Goal: Transaction & Acquisition: Book appointment/travel/reservation

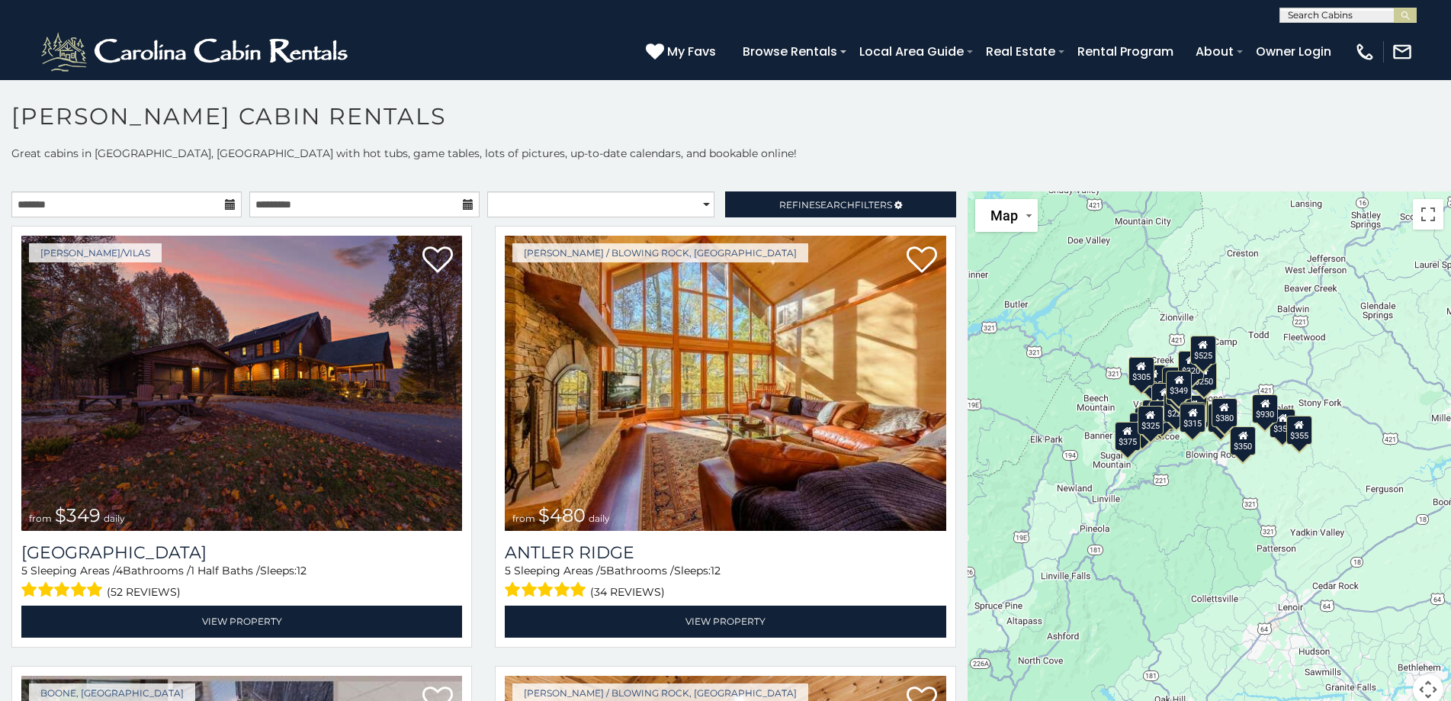
drag, startPoint x: 1296, startPoint y: 566, endPoint x: 1152, endPoint y: 535, distance: 146.7
click at [1152, 535] on div "$349 $480 $525 $315 $355 $635 $675 $930 $400 $451 $330 $400 $485 $460 $395 $695…" at bounding box center [1209, 457] width 483 height 532
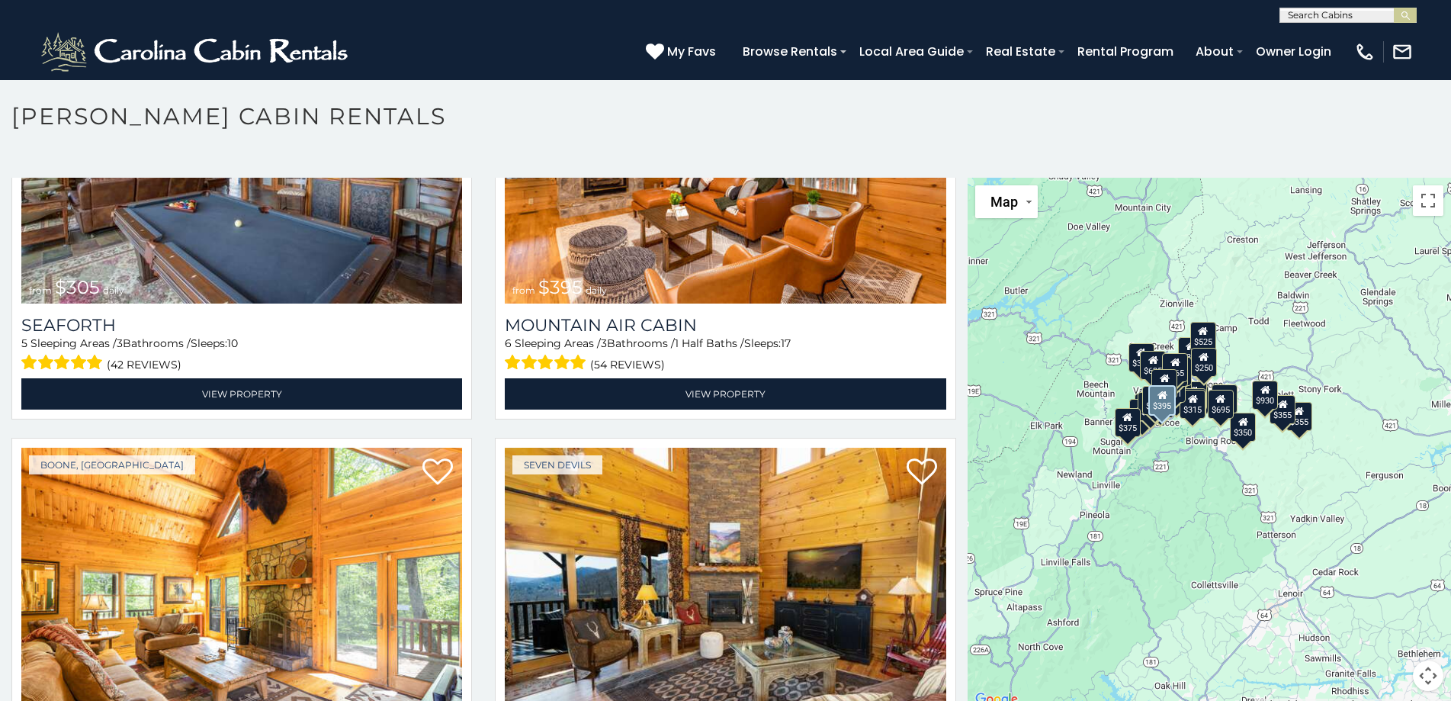
scroll to position [5720, 0]
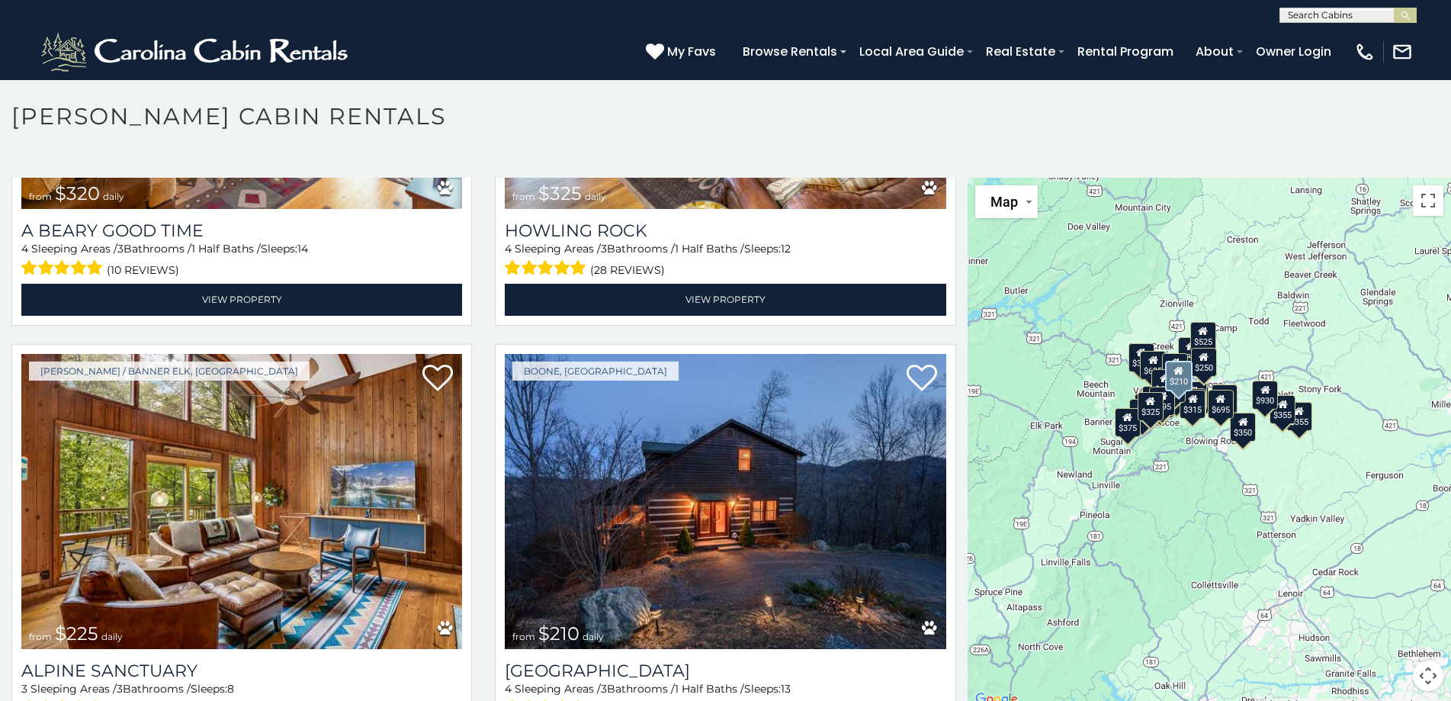
scroll to position [6028, 0]
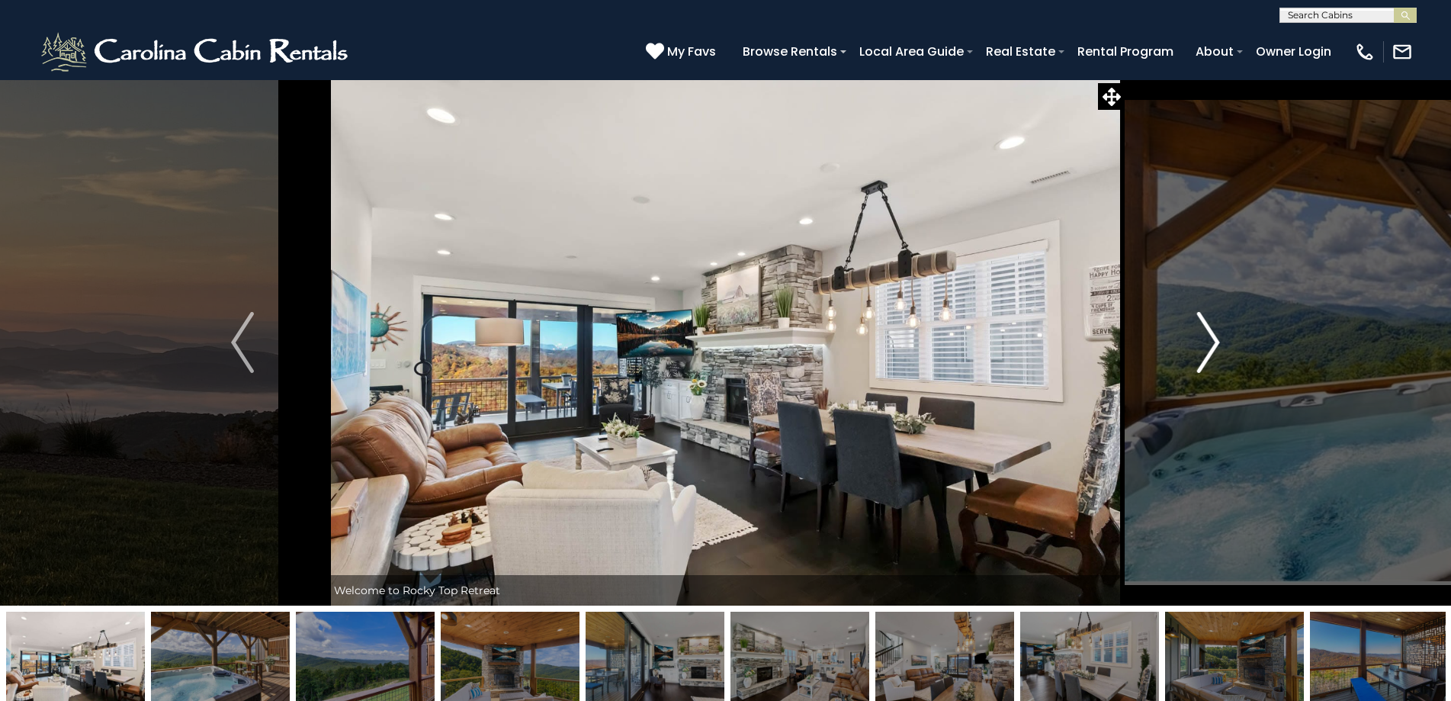
click at [1217, 344] on img "Next" at bounding box center [1208, 342] width 23 height 61
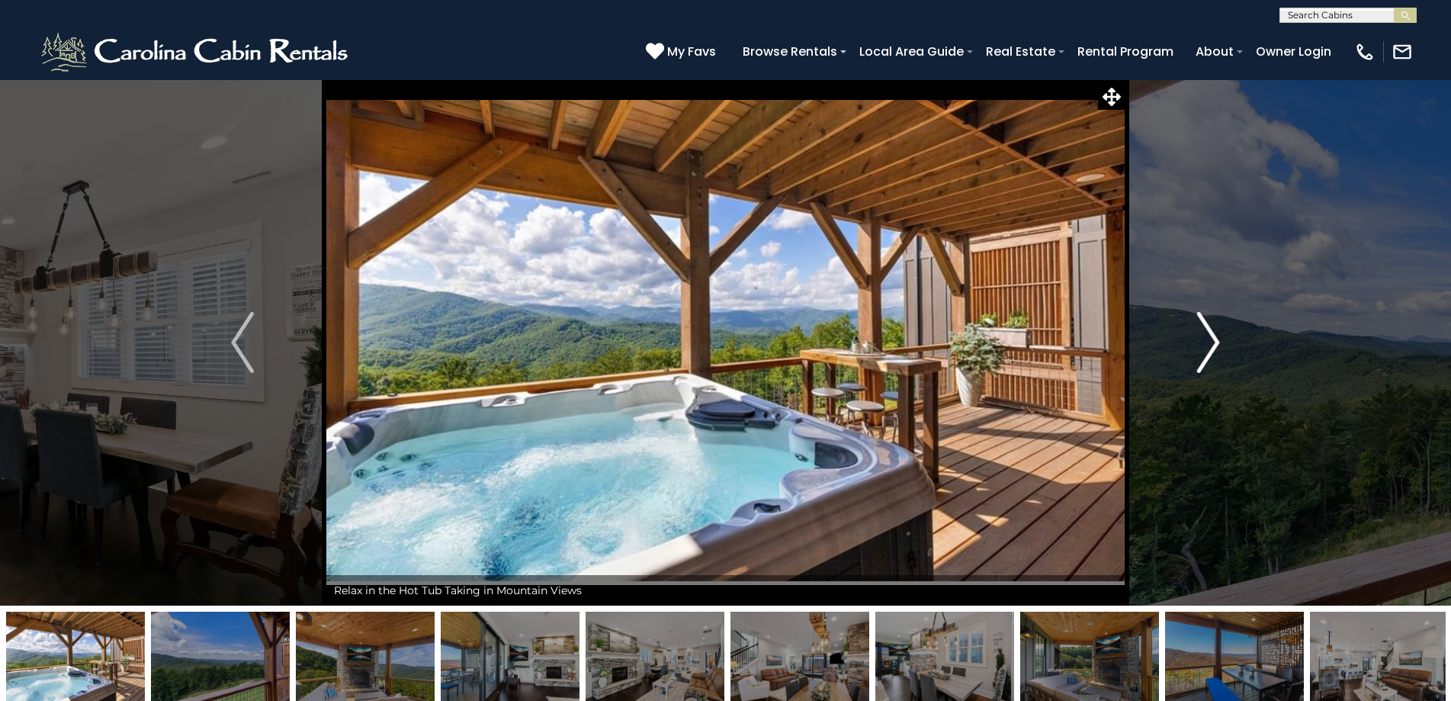
click at [1211, 354] on img "Next" at bounding box center [1208, 342] width 23 height 61
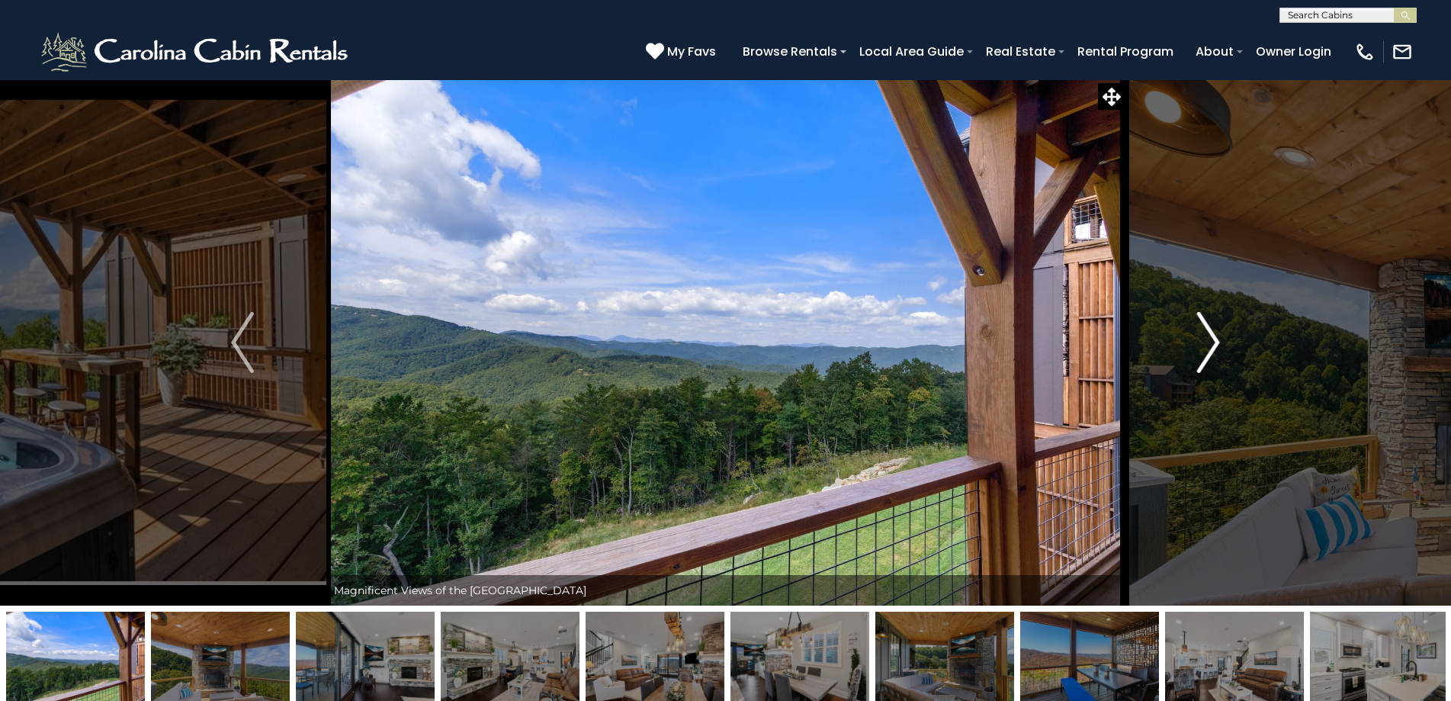
click at [1210, 354] on img "Next" at bounding box center [1208, 342] width 23 height 61
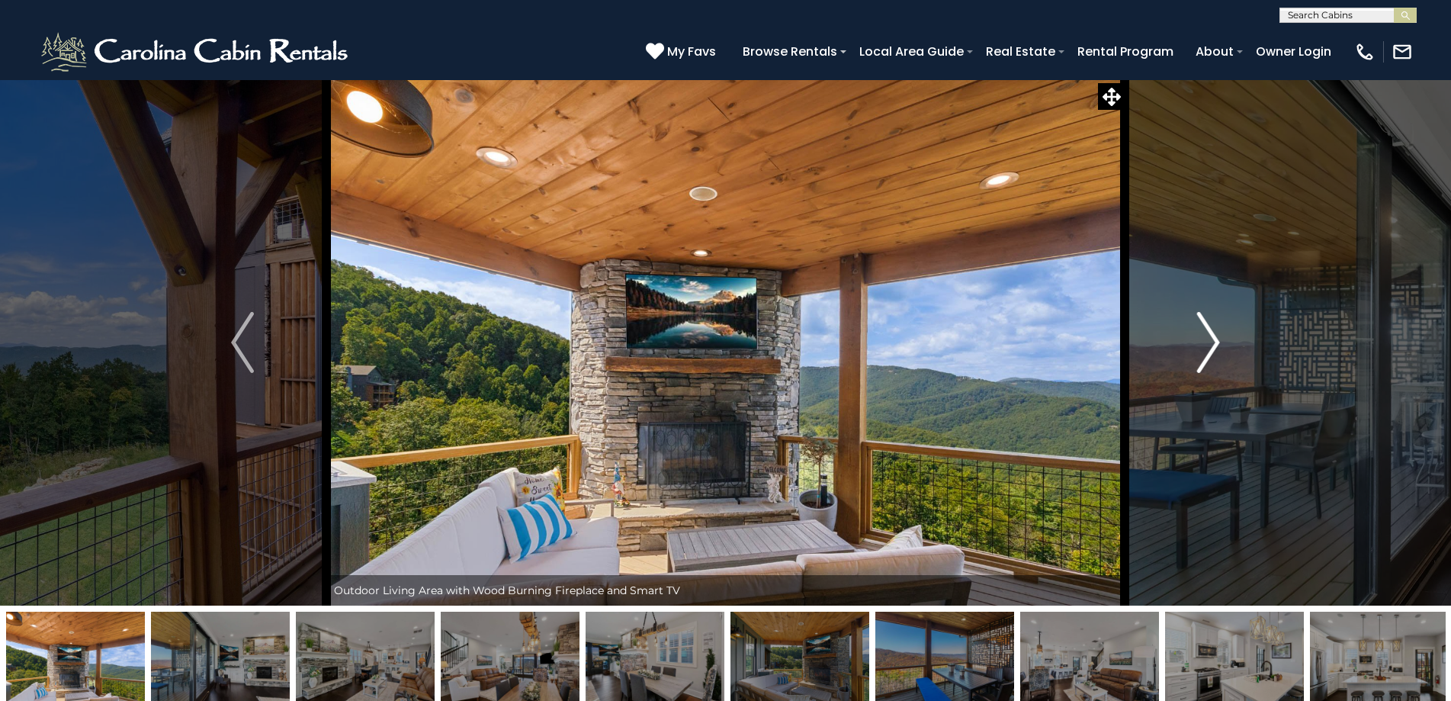
click at [1209, 354] on img "Next" at bounding box center [1208, 342] width 23 height 61
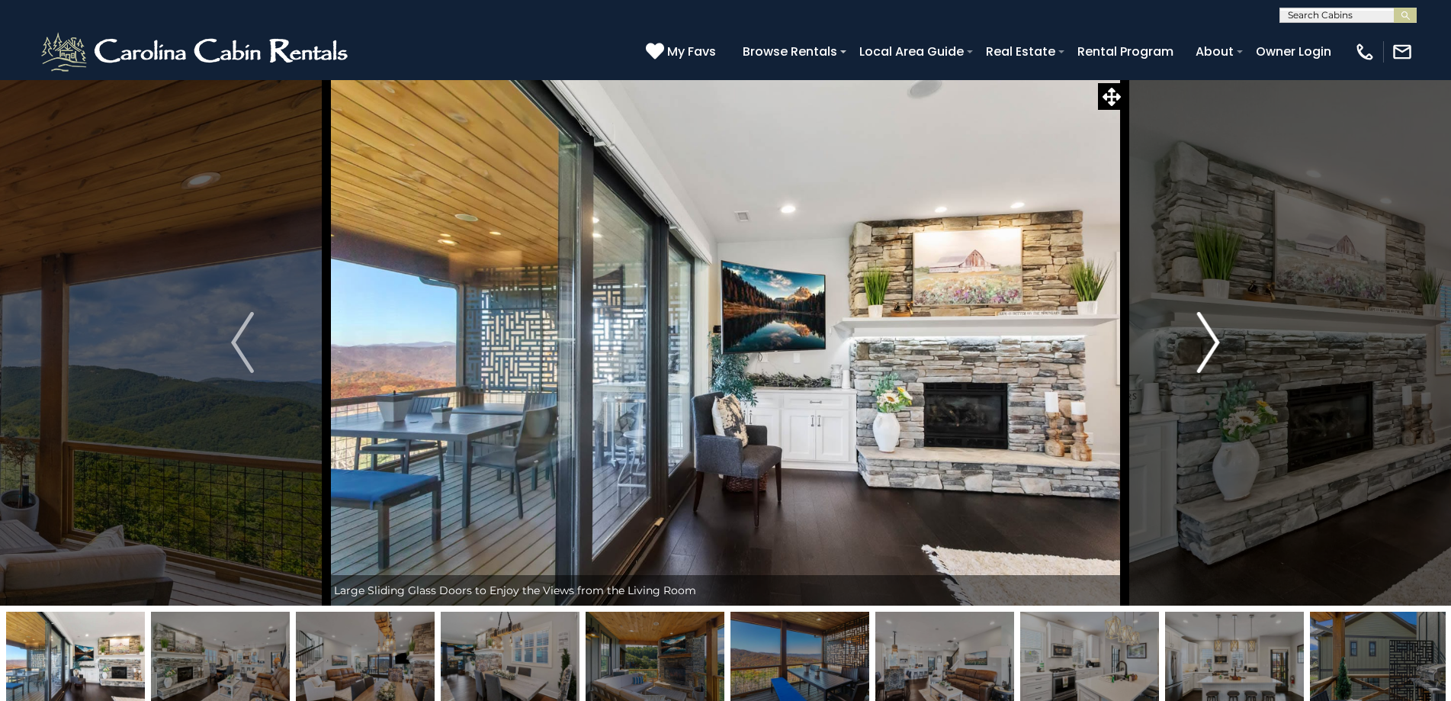
click at [1209, 354] on img "Next" at bounding box center [1208, 342] width 23 height 61
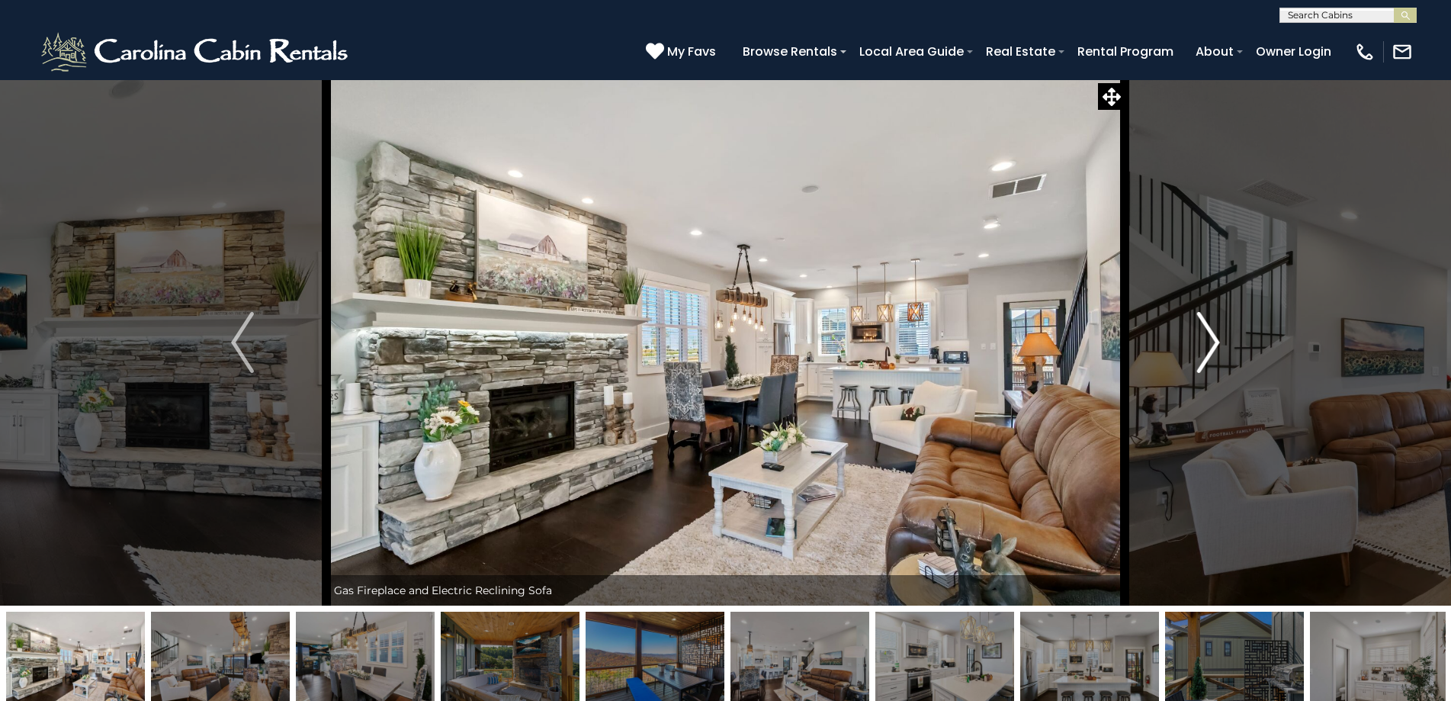
click at [1209, 354] on img "Next" at bounding box center [1208, 342] width 23 height 61
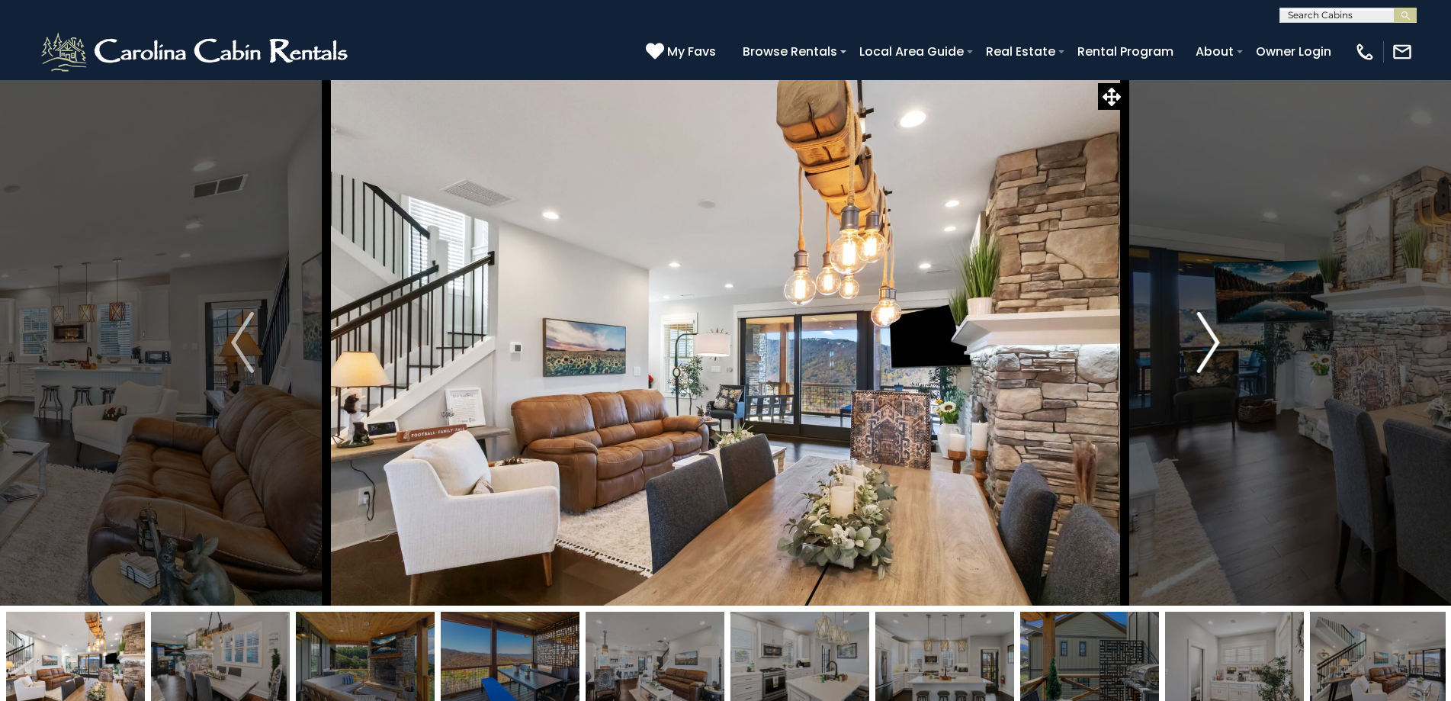
click at [1209, 354] on img "Next" at bounding box center [1208, 342] width 23 height 61
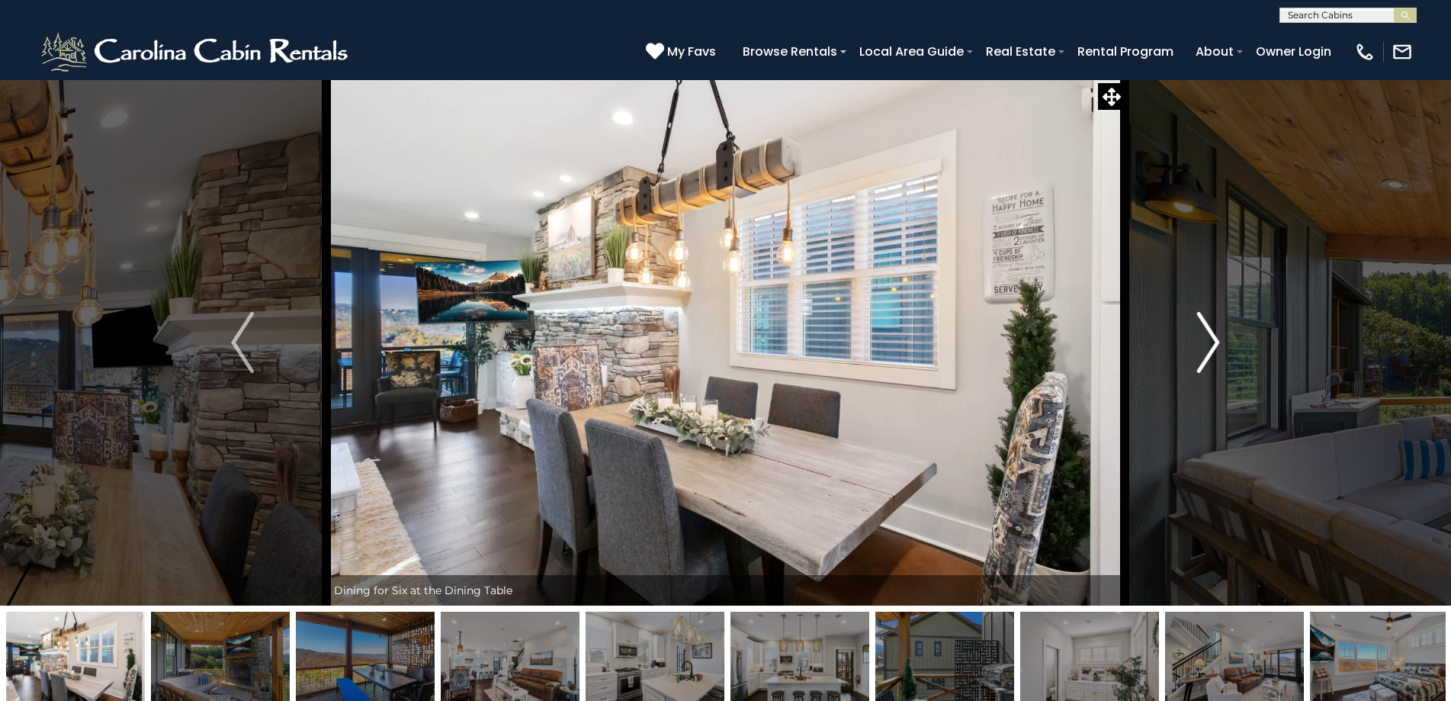
click at [1213, 355] on img "Next" at bounding box center [1208, 342] width 23 height 61
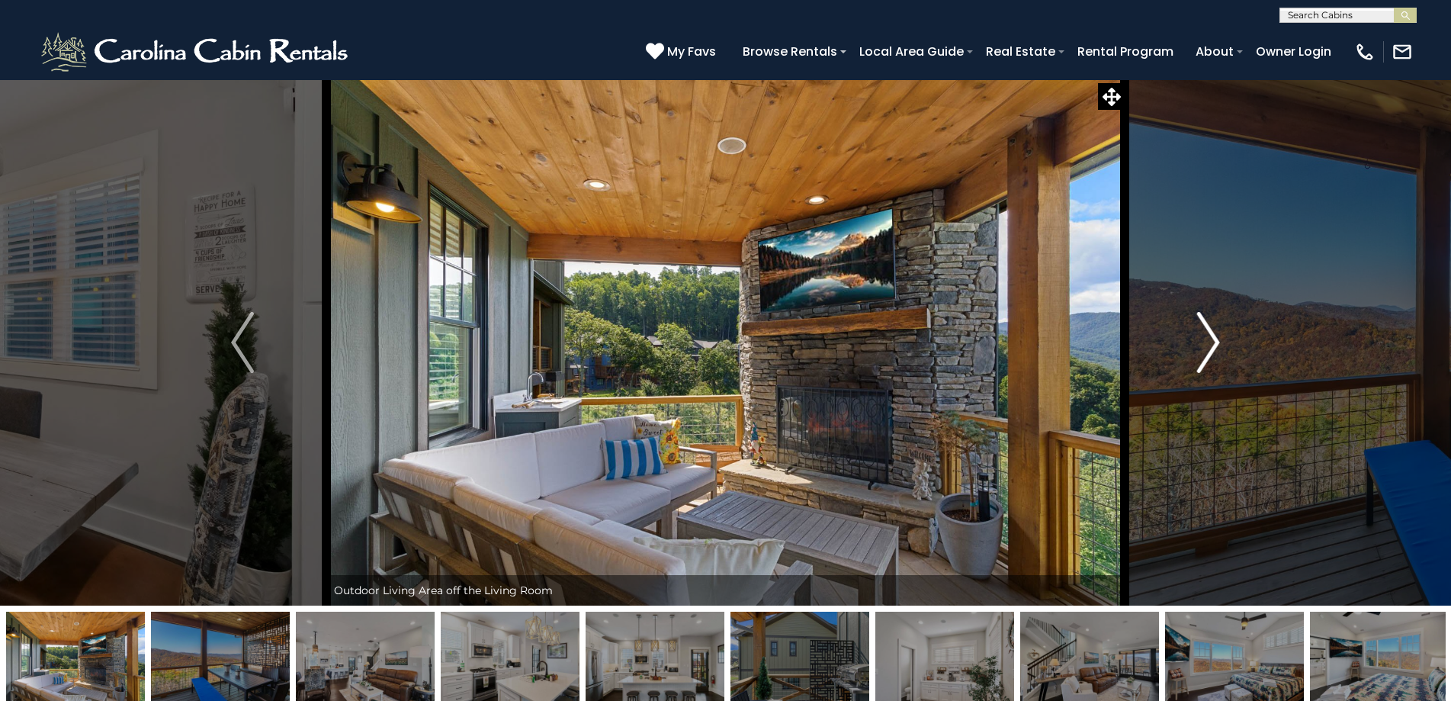
click at [1213, 355] on img "Next" at bounding box center [1208, 342] width 23 height 61
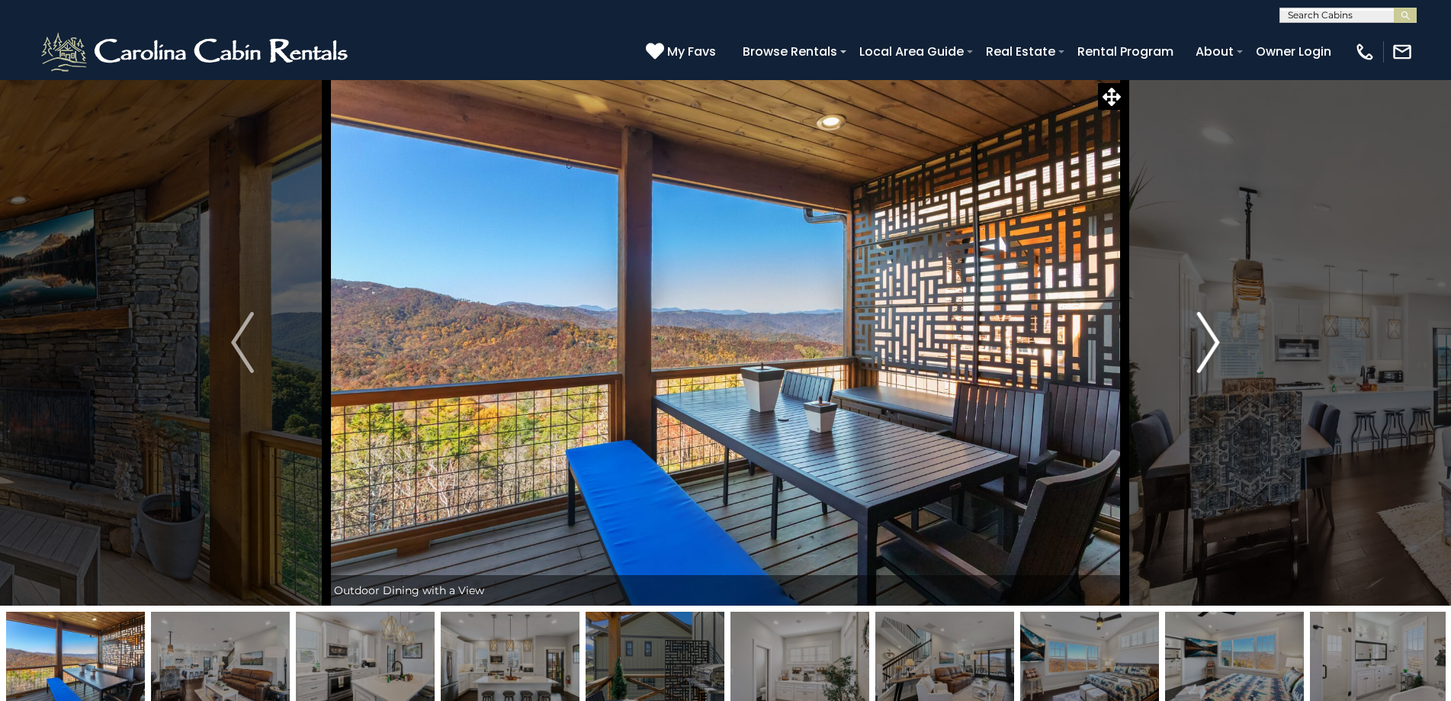
click at [1206, 351] on img "Next" at bounding box center [1208, 342] width 23 height 61
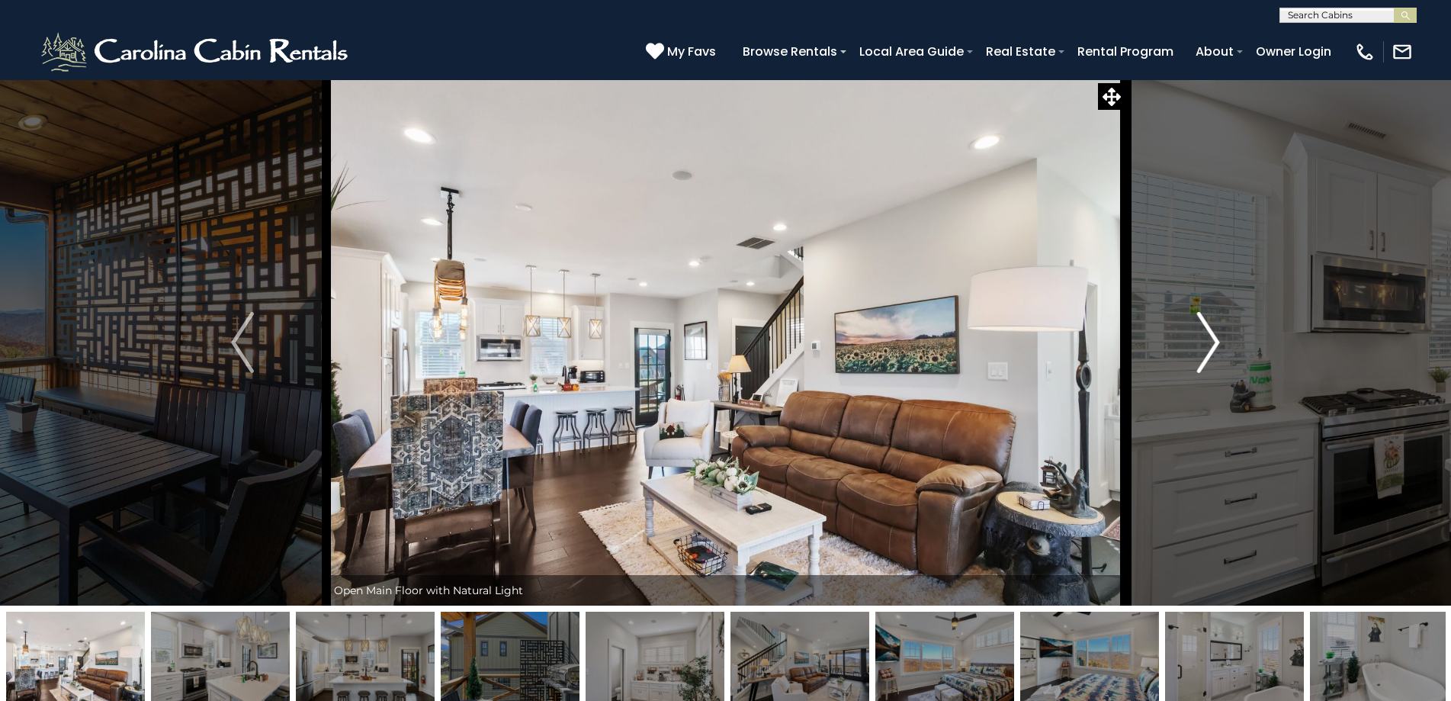
click at [1217, 351] on img "Next" at bounding box center [1208, 342] width 23 height 61
